Goal: Navigation & Orientation: Find specific page/section

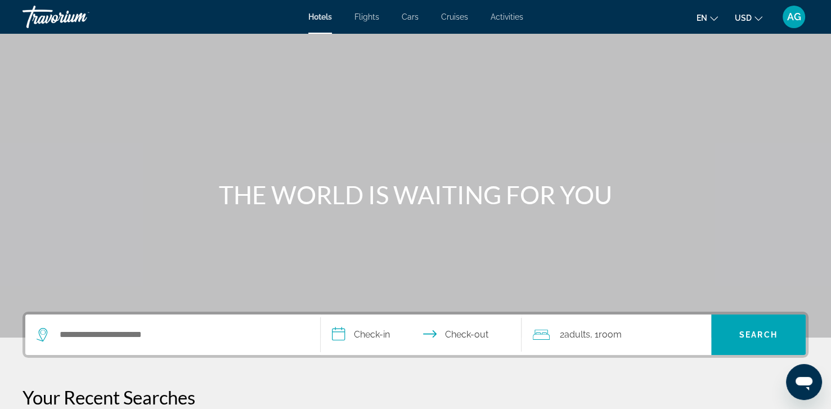
click at [795, 16] on span "AG" at bounding box center [794, 16] width 14 height 11
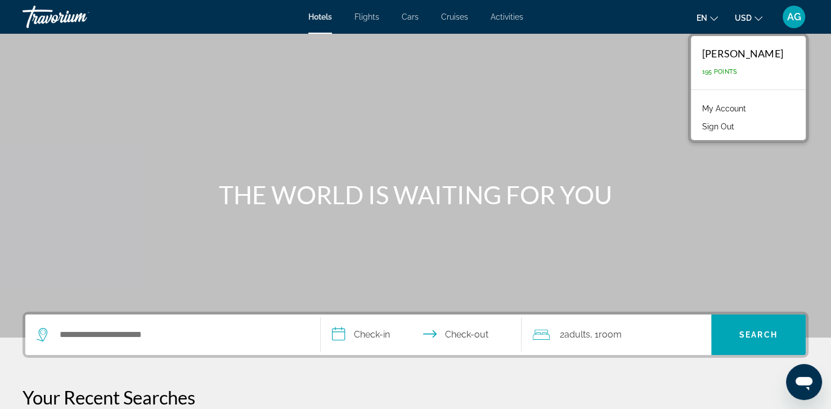
click at [752, 108] on link "My Account" at bounding box center [724, 108] width 55 height 15
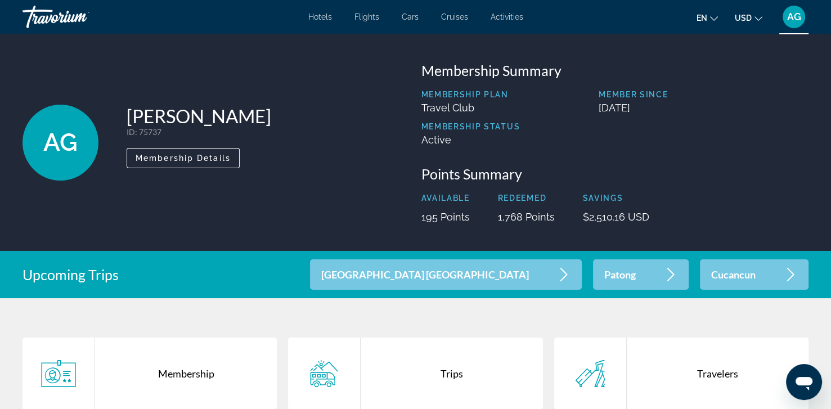
click at [450, 376] on div "Trips" at bounding box center [452, 374] width 182 height 72
